Goal: Find specific page/section: Find specific page/section

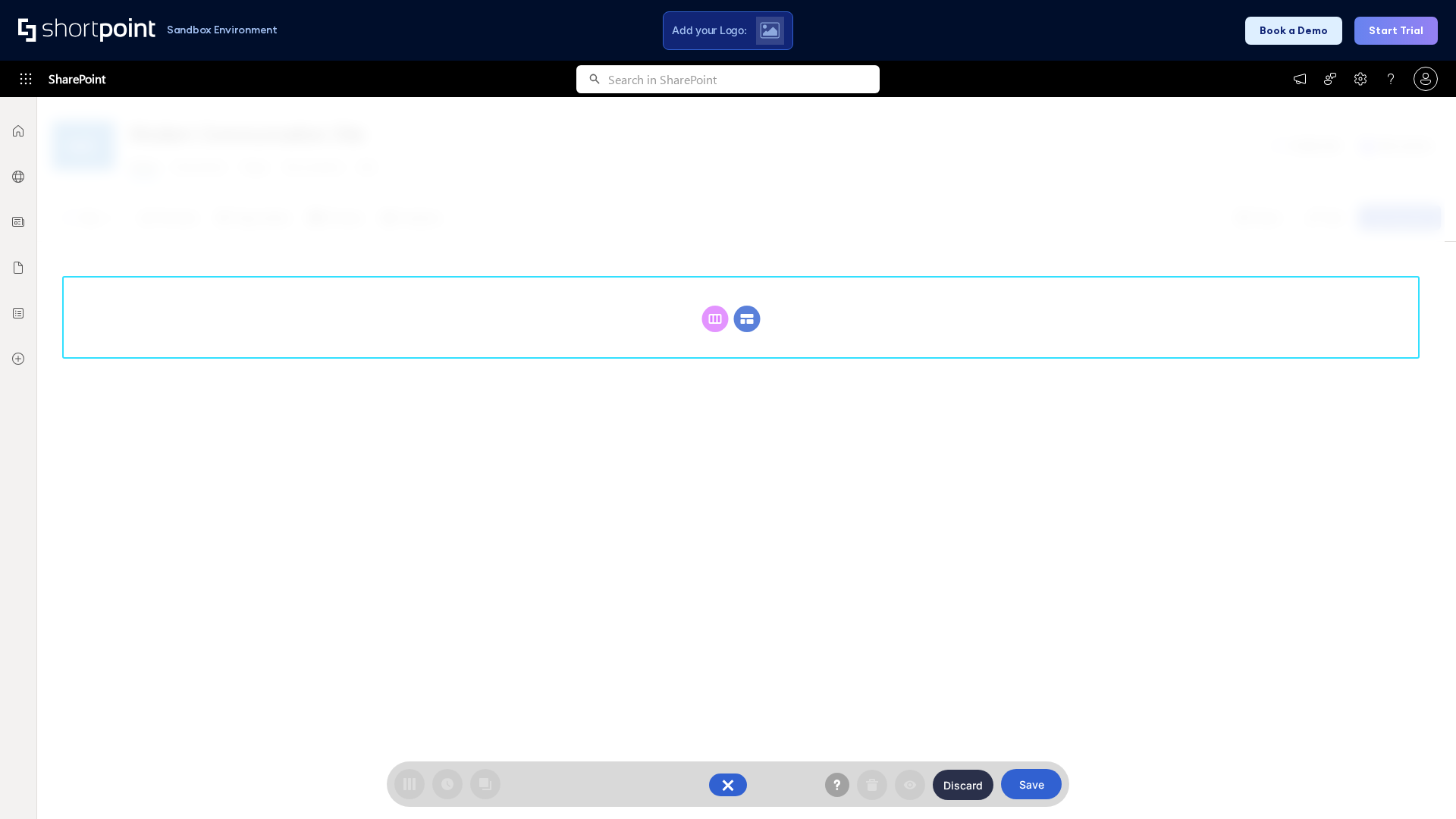
click at [747, 318] on circle at bounding box center [748, 319] width 27 height 27
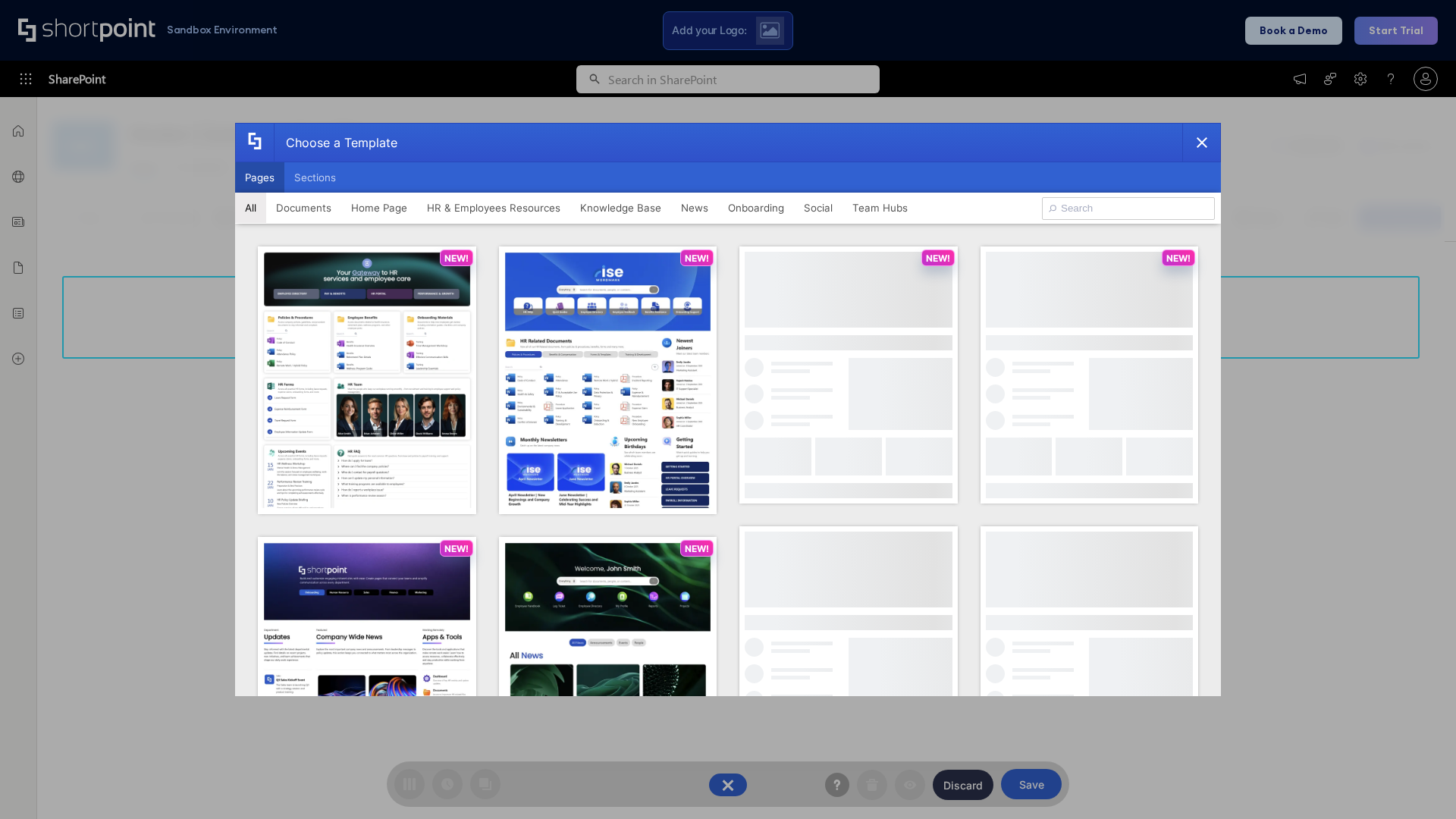
click at [260, 177] on button "Pages" at bounding box center [260, 177] width 50 height 30
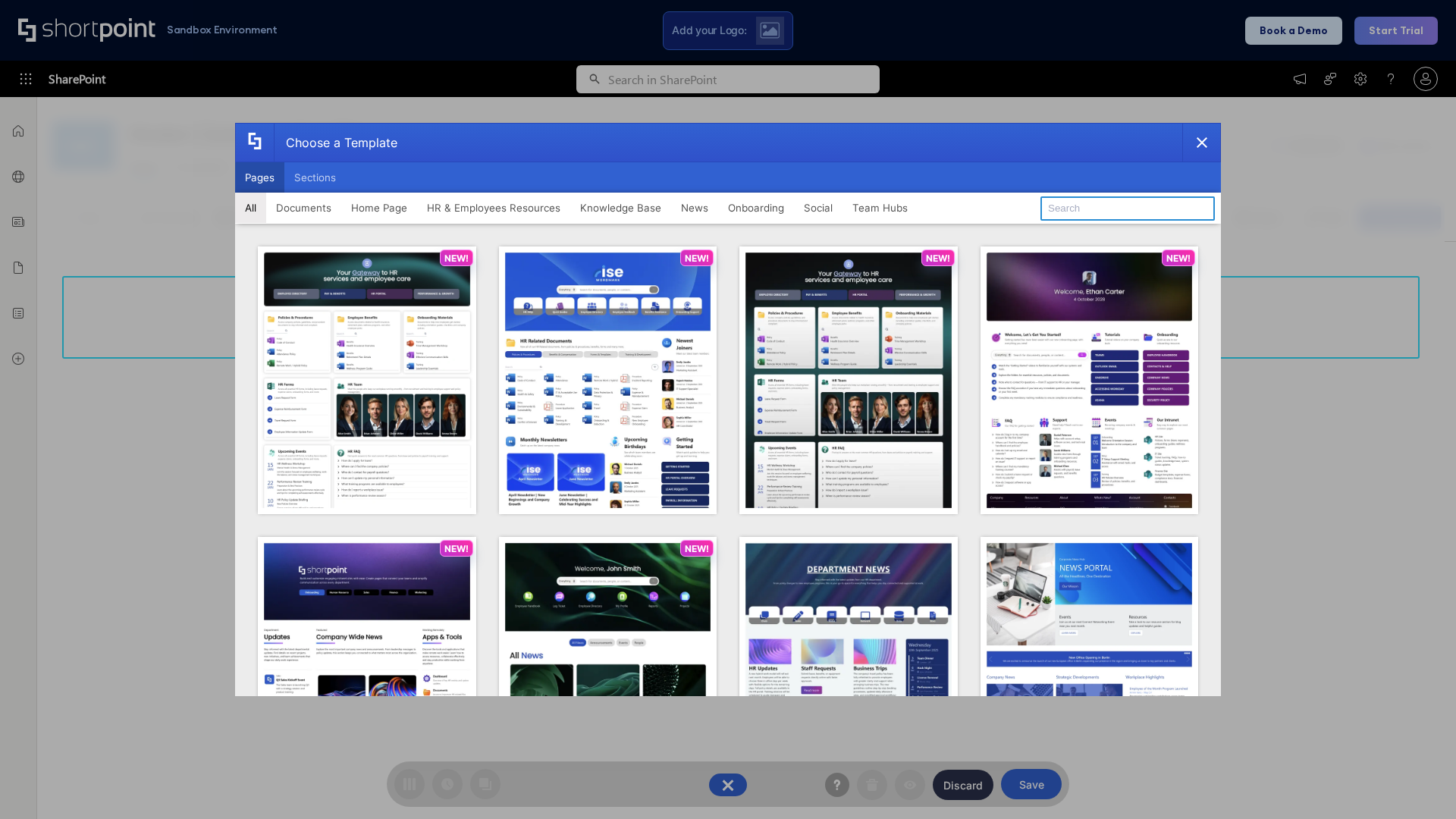
type input "Team Hub 2"
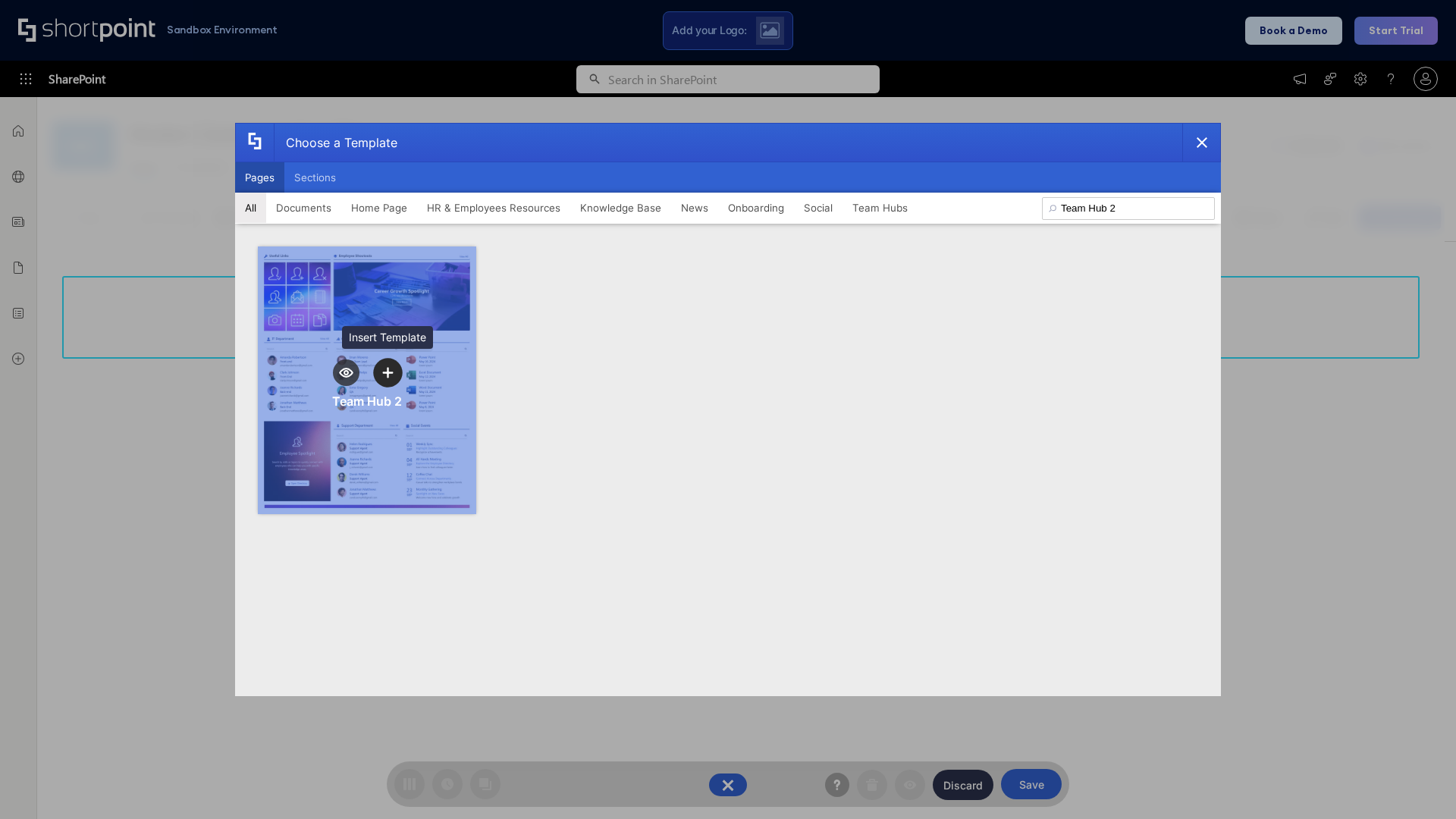
click at [387, 372] on icon "template selector" at bounding box center [387, 372] width 11 height 11
